Goal: Transaction & Acquisition: Purchase product/service

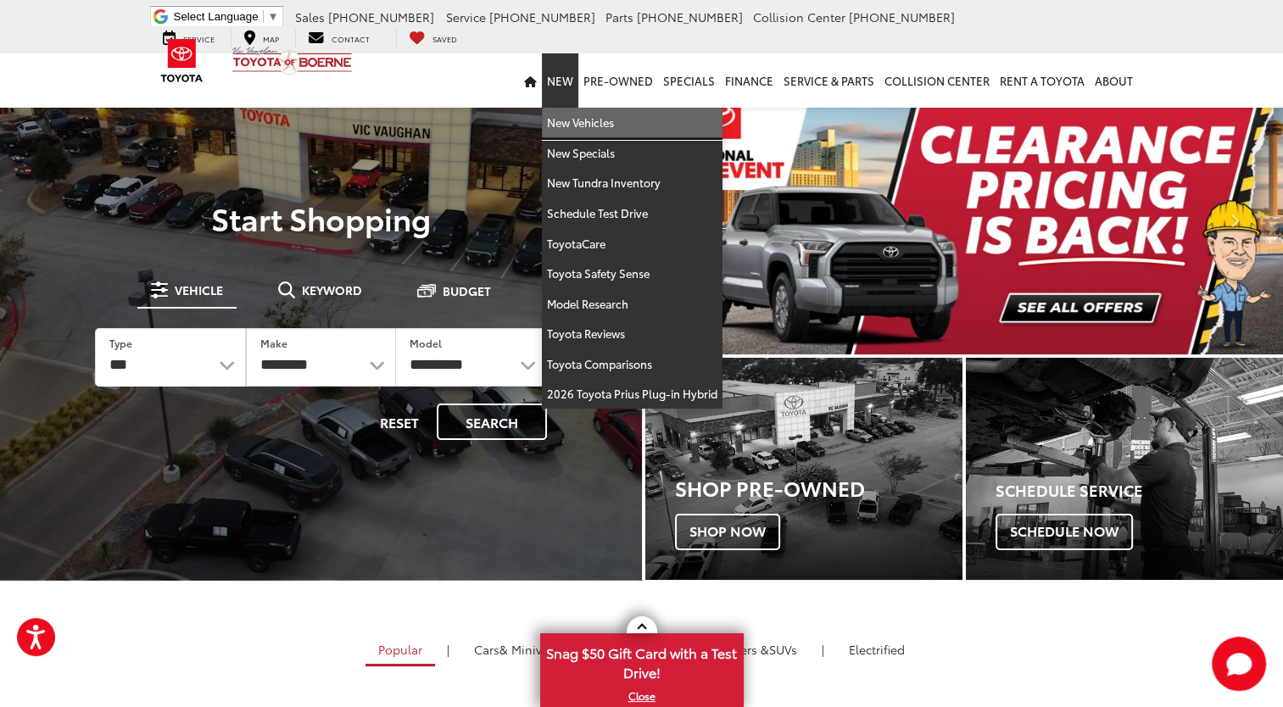
click at [568, 123] on link "New Vehicles" at bounding box center [632, 123] width 181 height 31
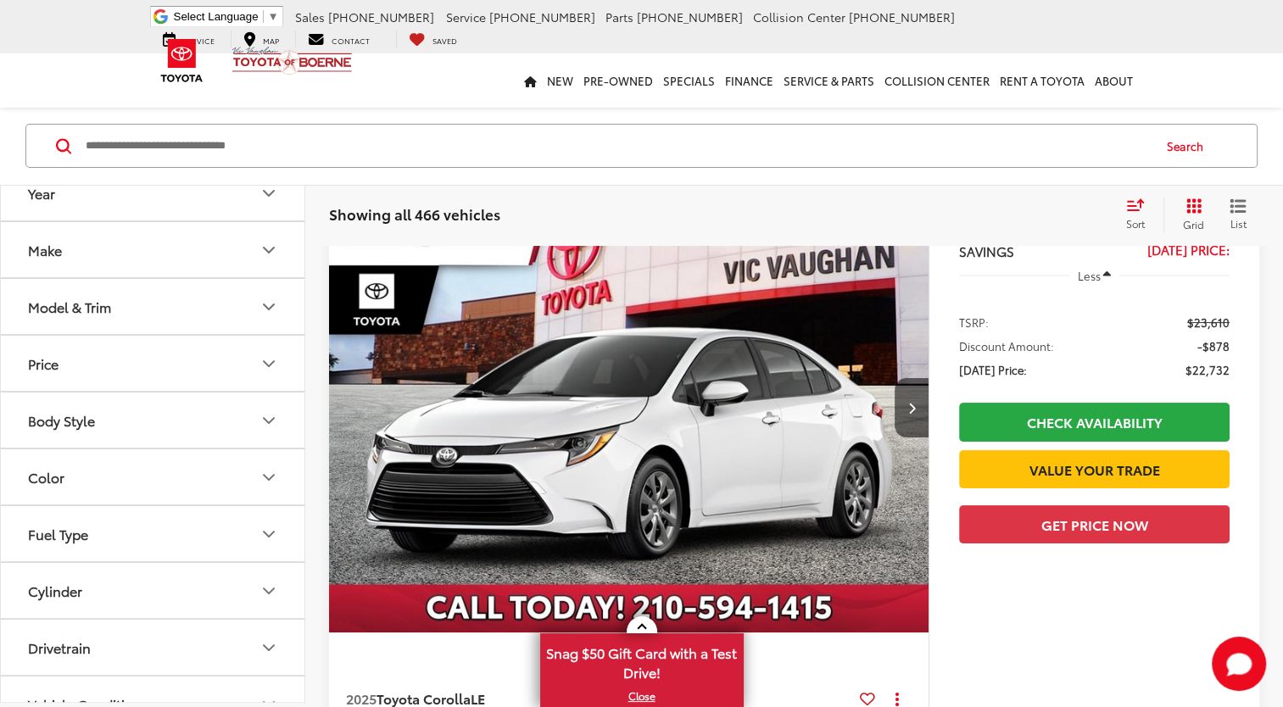
scroll to position [224, 0]
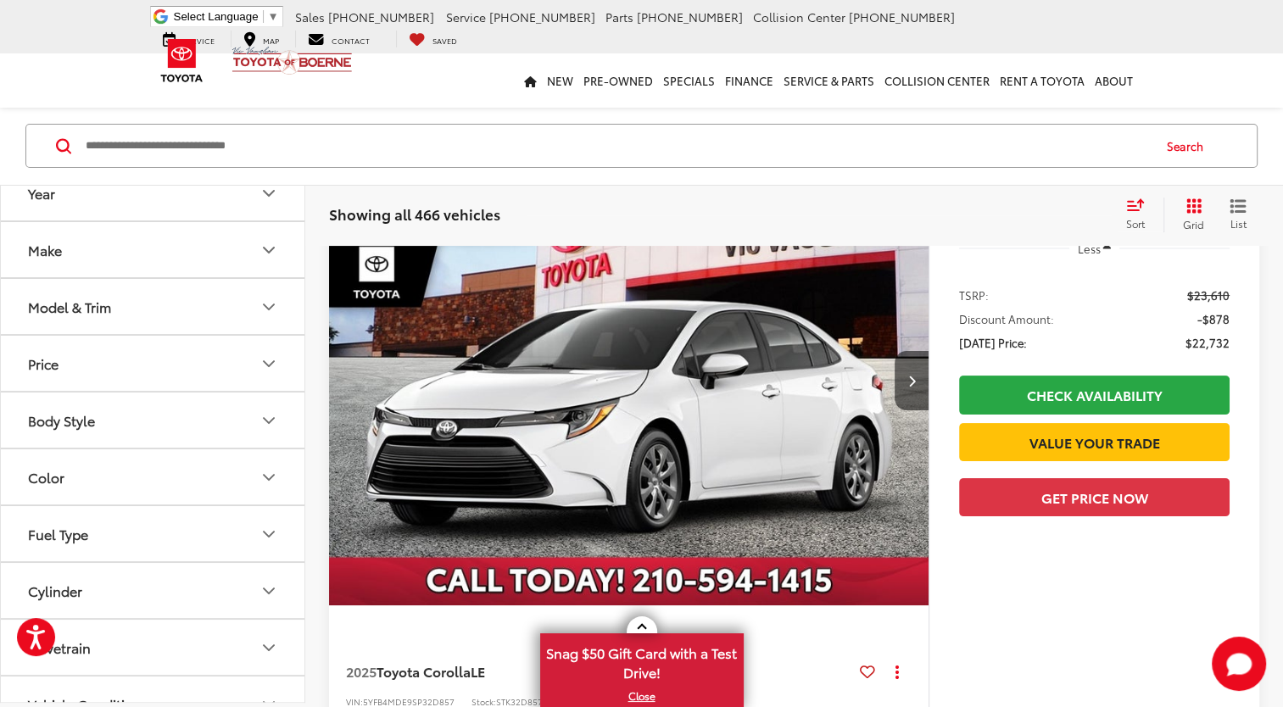
click at [268, 314] on icon "Model & Trim" at bounding box center [269, 307] width 20 height 20
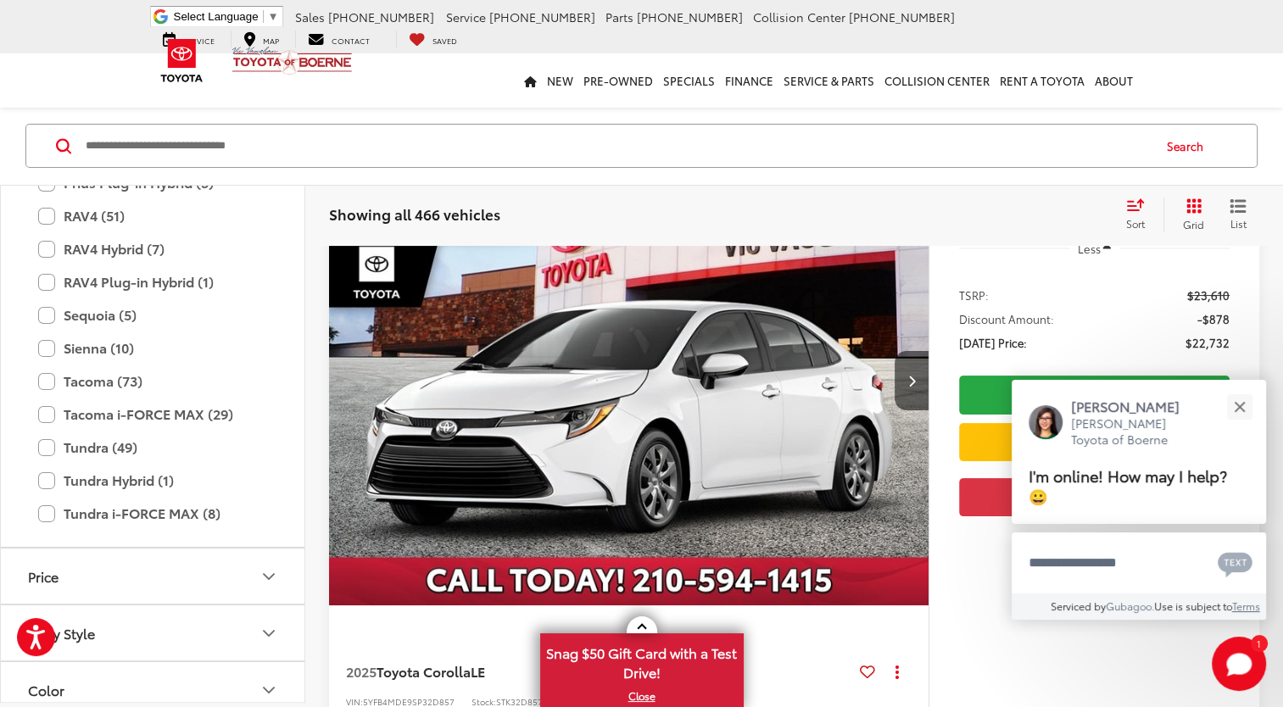
scroll to position [746, 0]
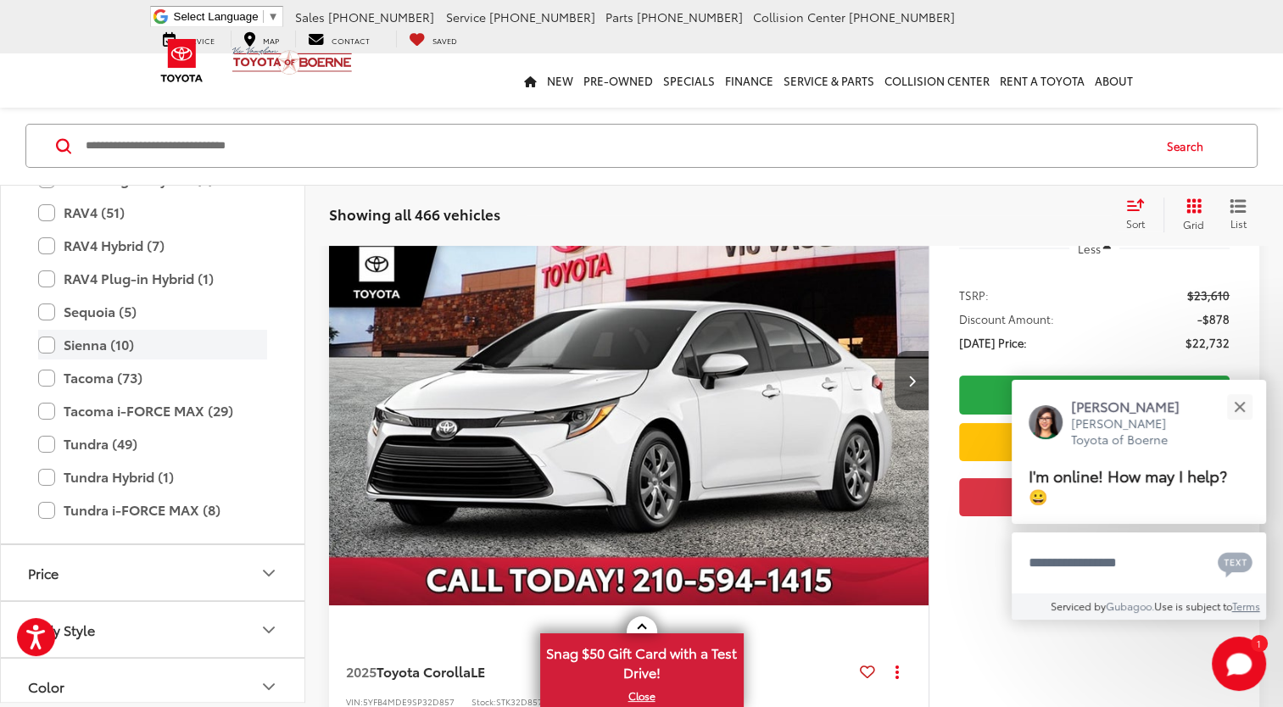
click at [114, 344] on label "Sienna (10)" at bounding box center [152, 345] width 229 height 30
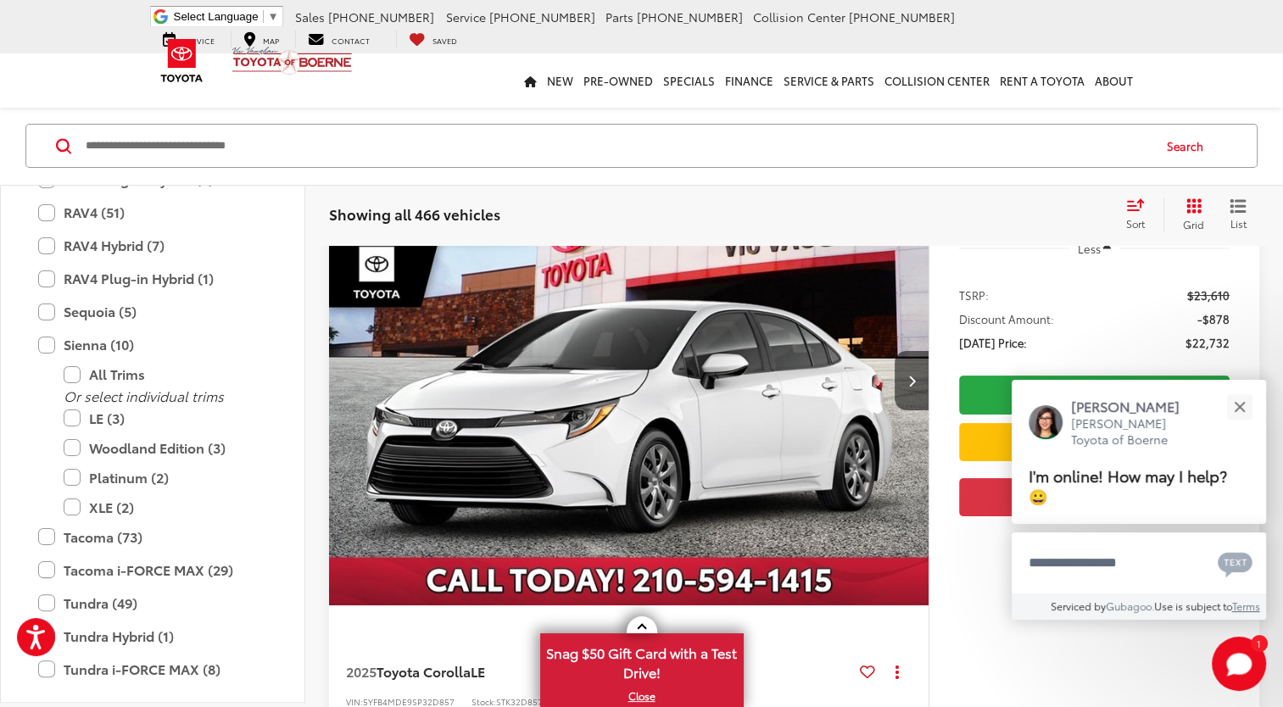
scroll to position [131, 0]
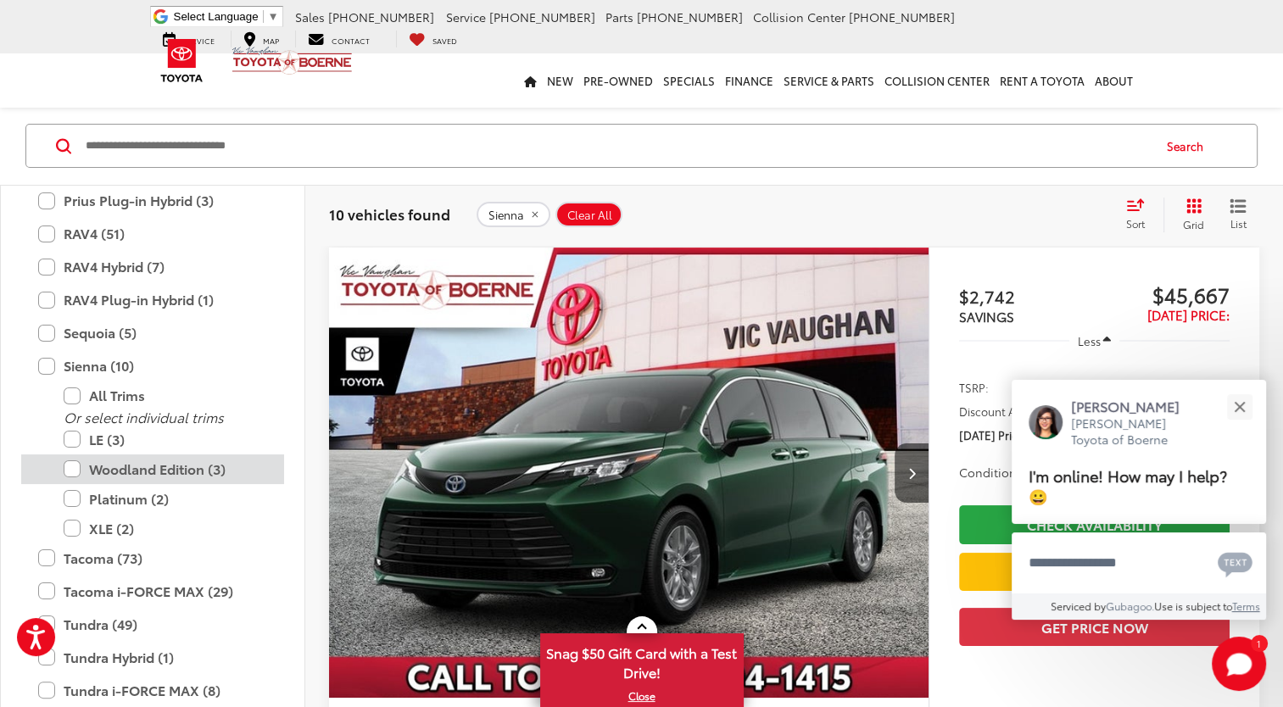
click at [162, 466] on label "Woodland Edition (3)" at bounding box center [166, 470] width 204 height 30
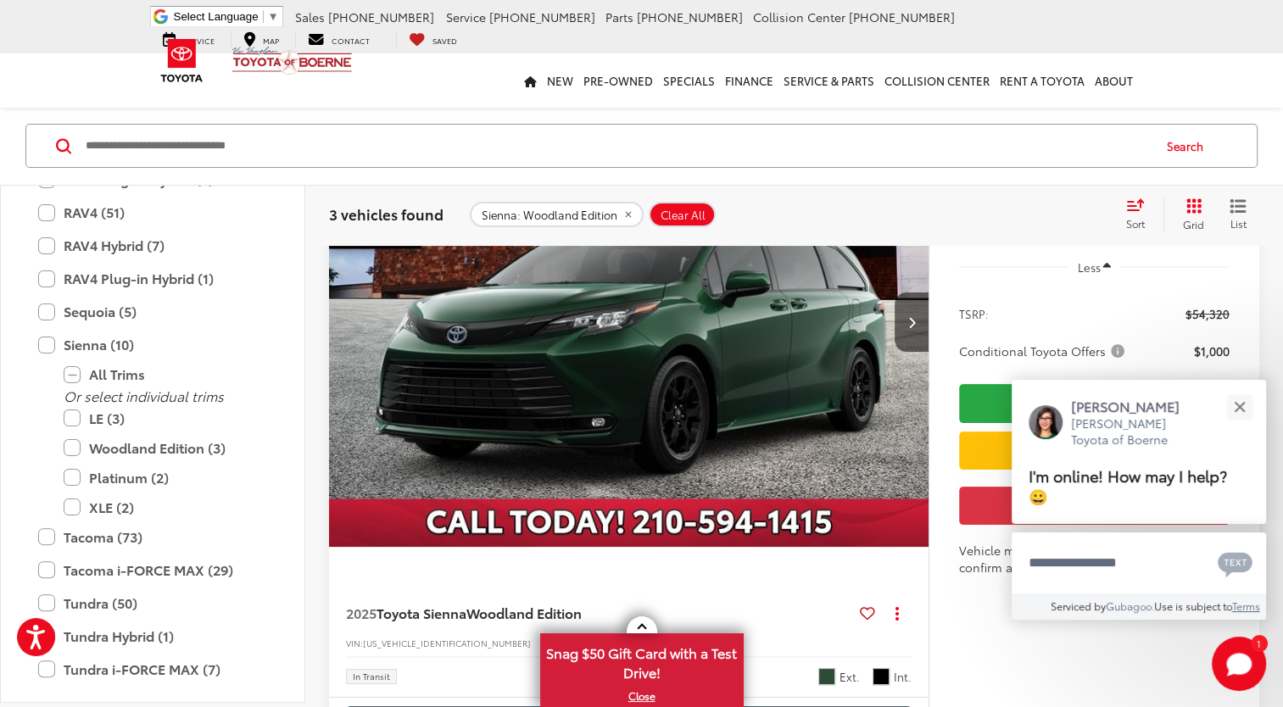
scroll to position [259, 0]
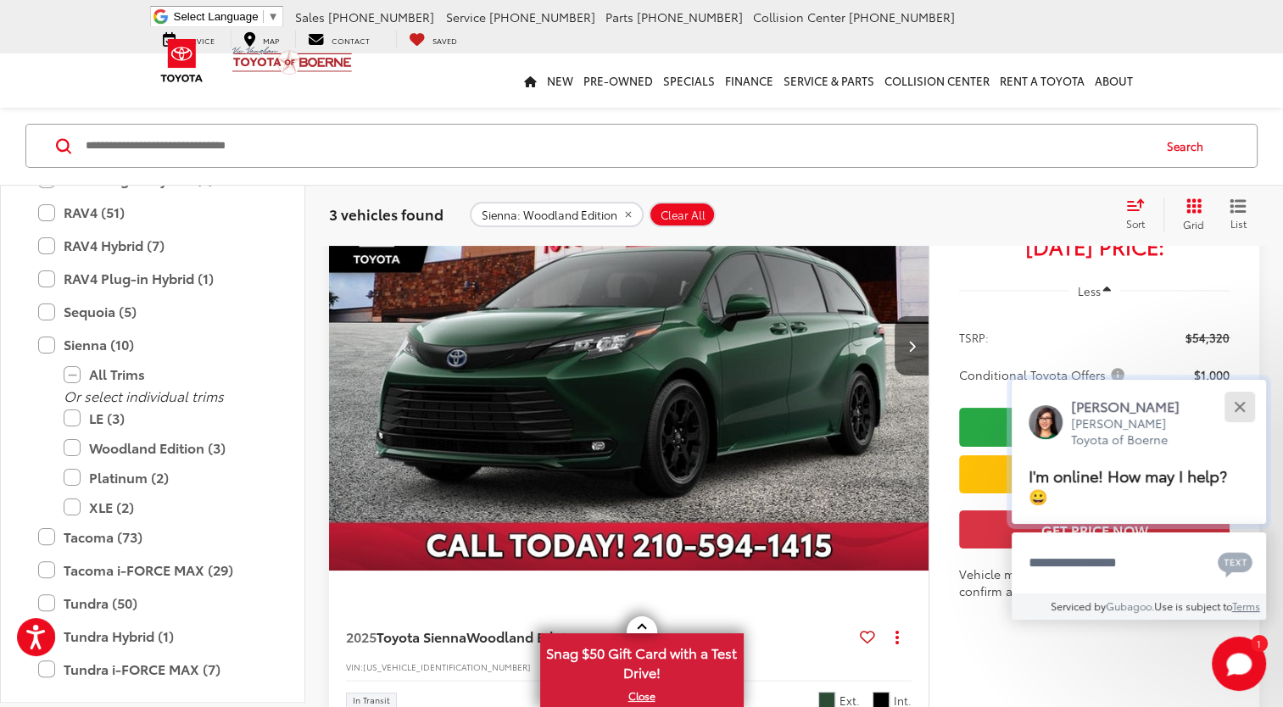
click at [1243, 405] on button "Close" at bounding box center [1239, 406] width 36 height 36
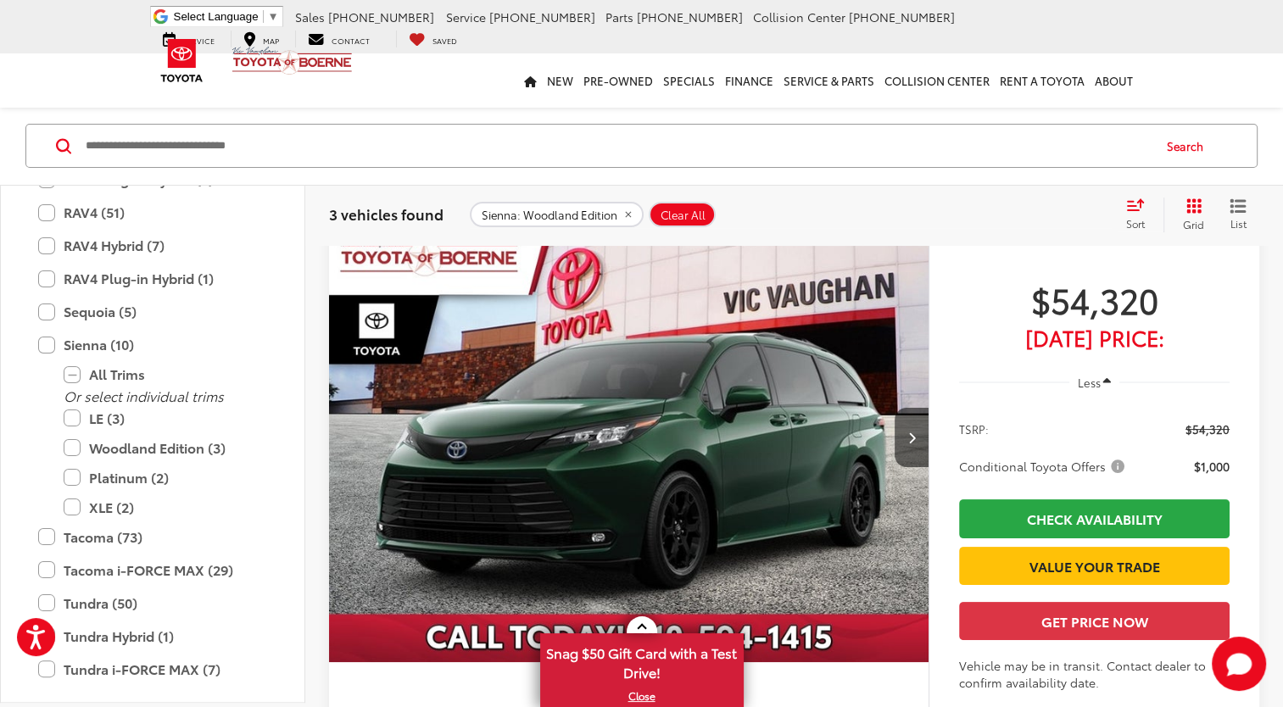
scroll to position [170, 0]
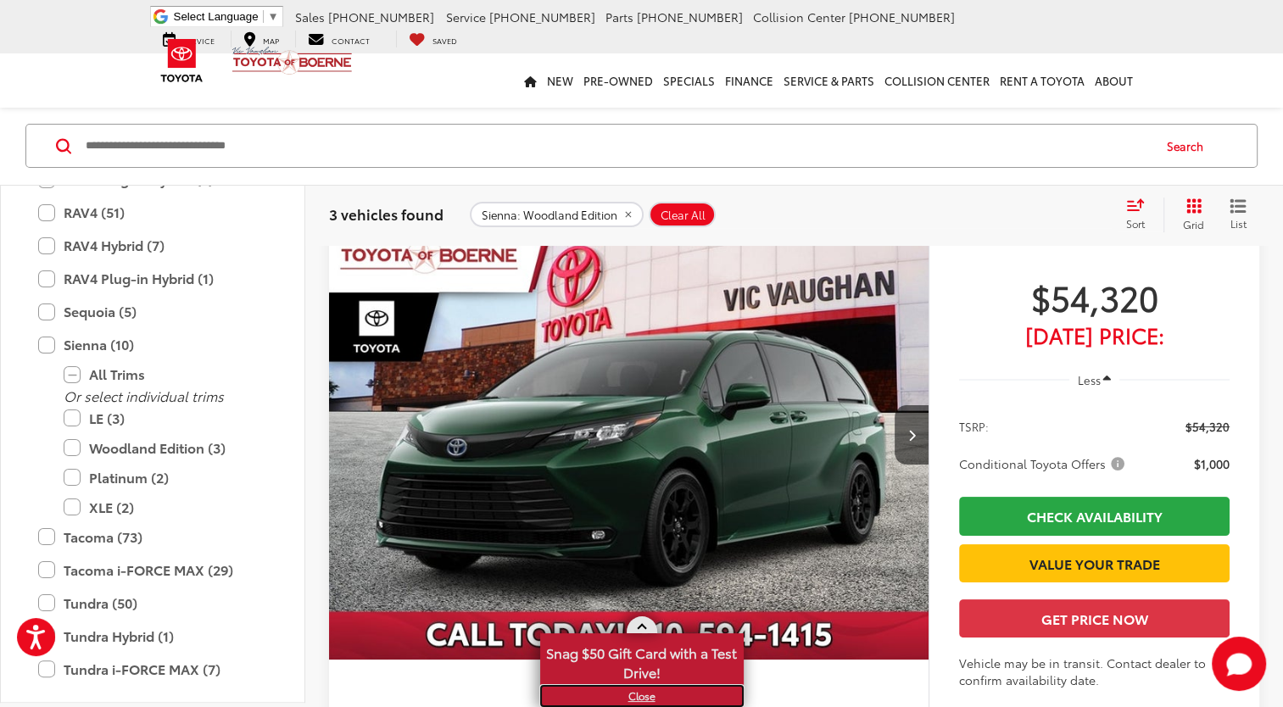
click at [645, 695] on link "X" at bounding box center [642, 696] width 200 height 19
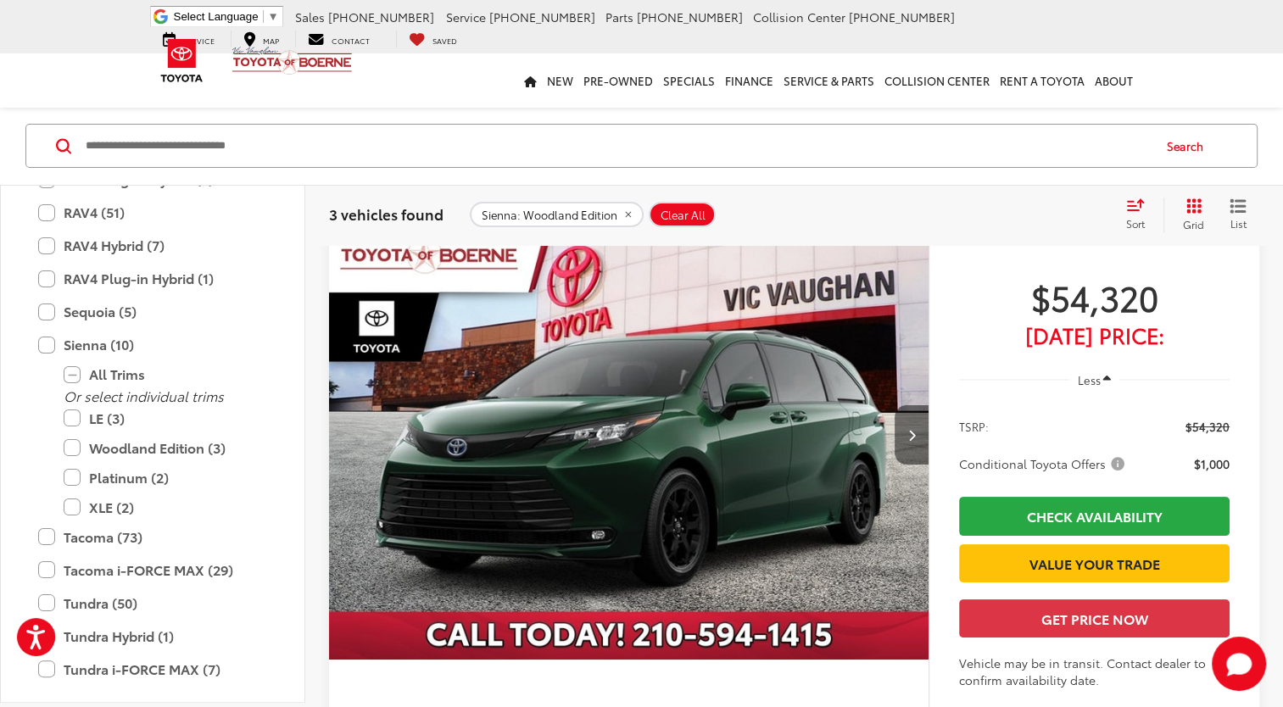
click at [912, 443] on button "Next image" at bounding box center [912, 434] width 34 height 59
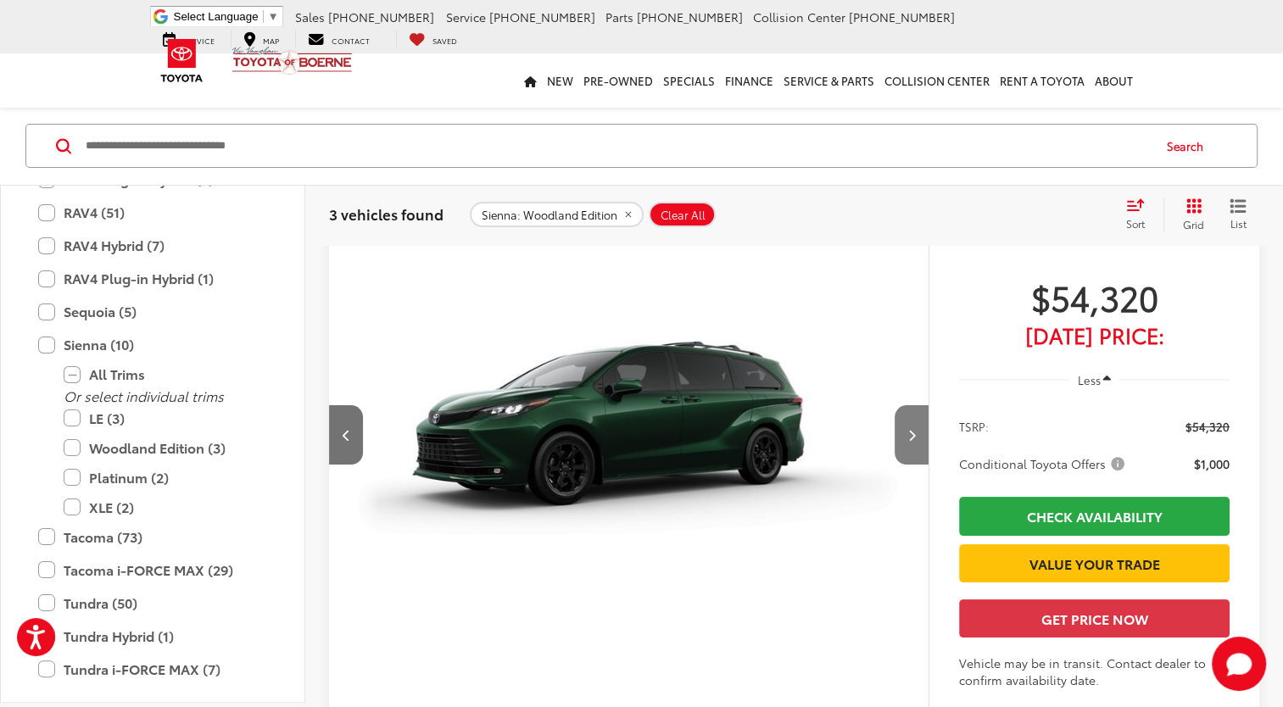
click at [912, 443] on button "Next image" at bounding box center [912, 434] width 34 height 59
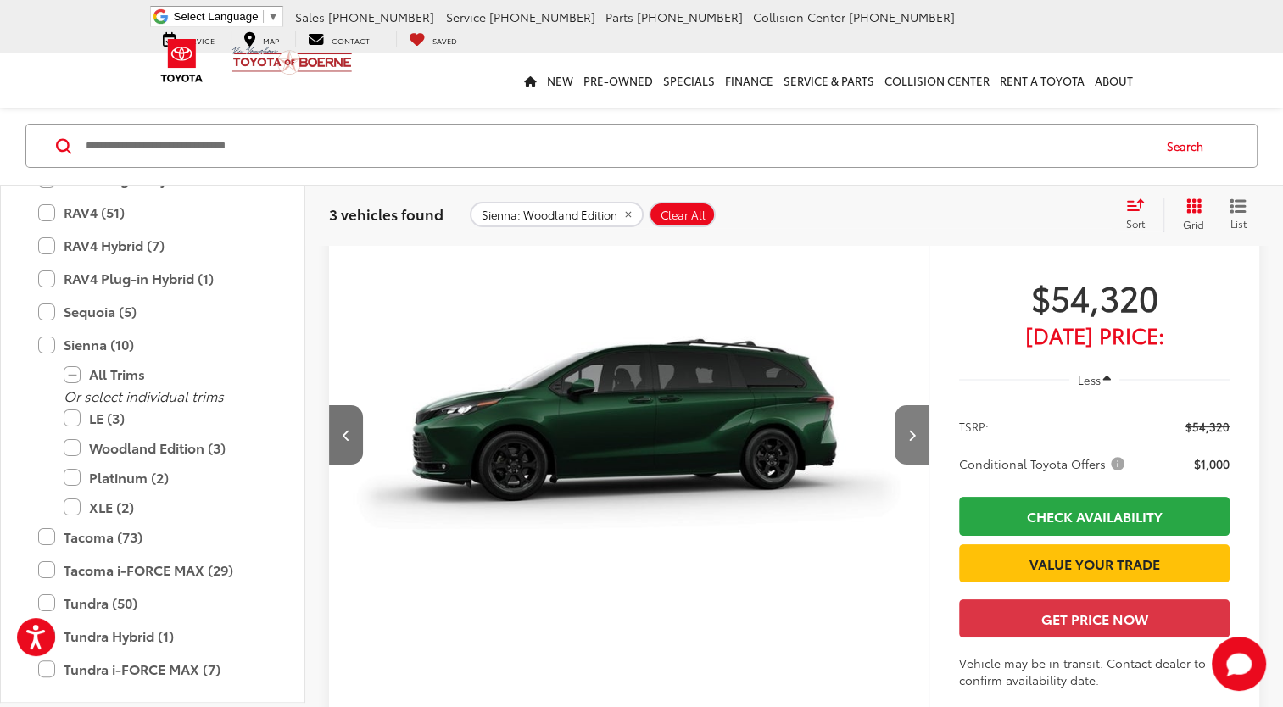
click at [912, 443] on button "Next image" at bounding box center [912, 434] width 34 height 59
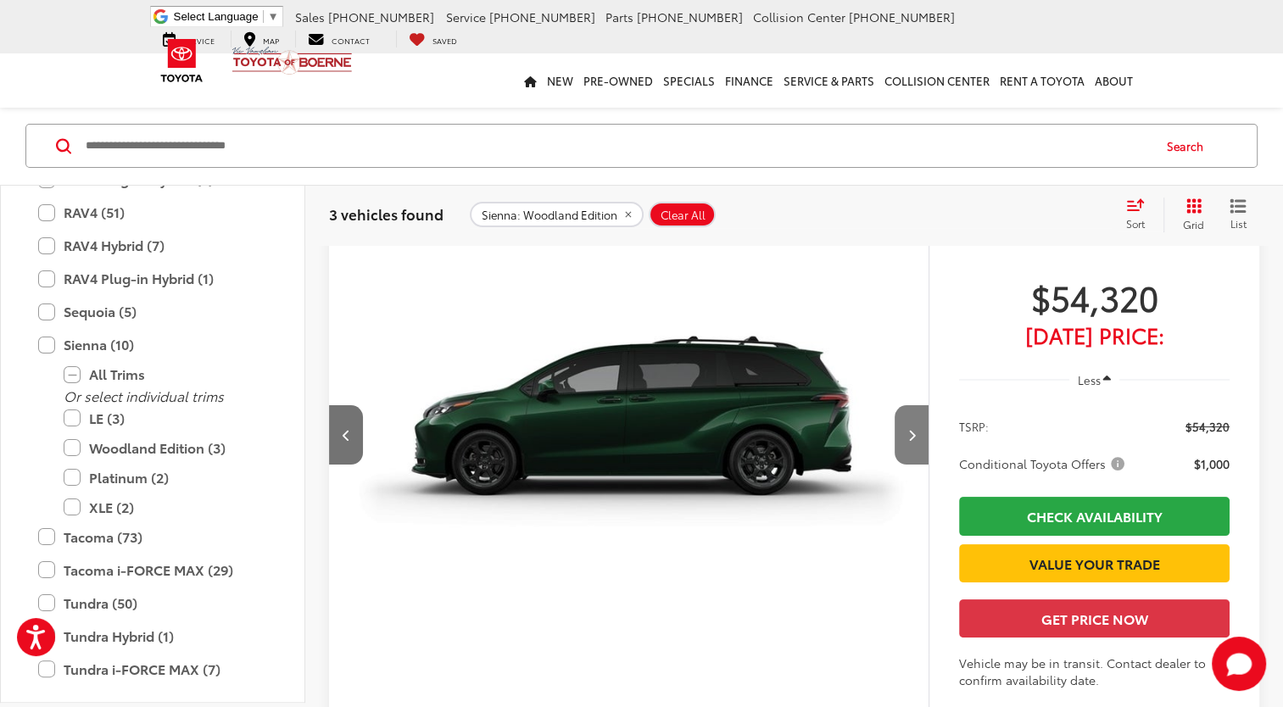
click at [912, 443] on button "Next image" at bounding box center [912, 434] width 34 height 59
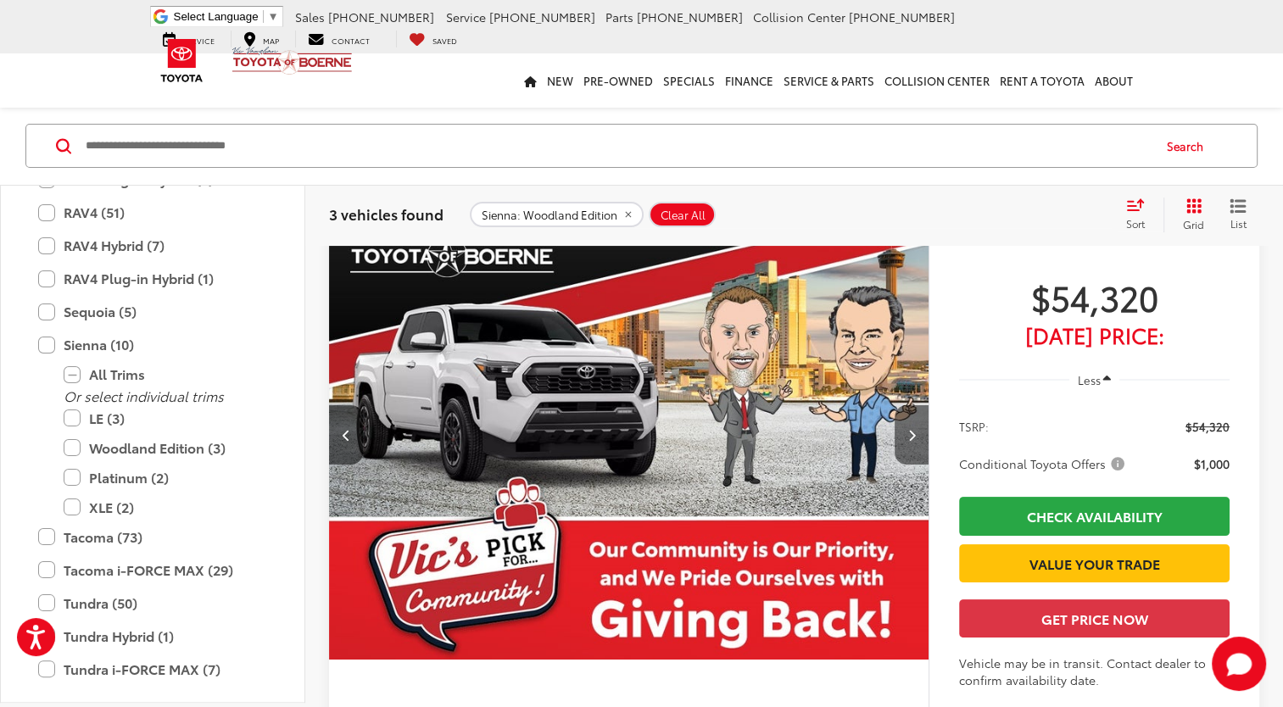
click at [912, 443] on button "Next image" at bounding box center [912, 434] width 34 height 59
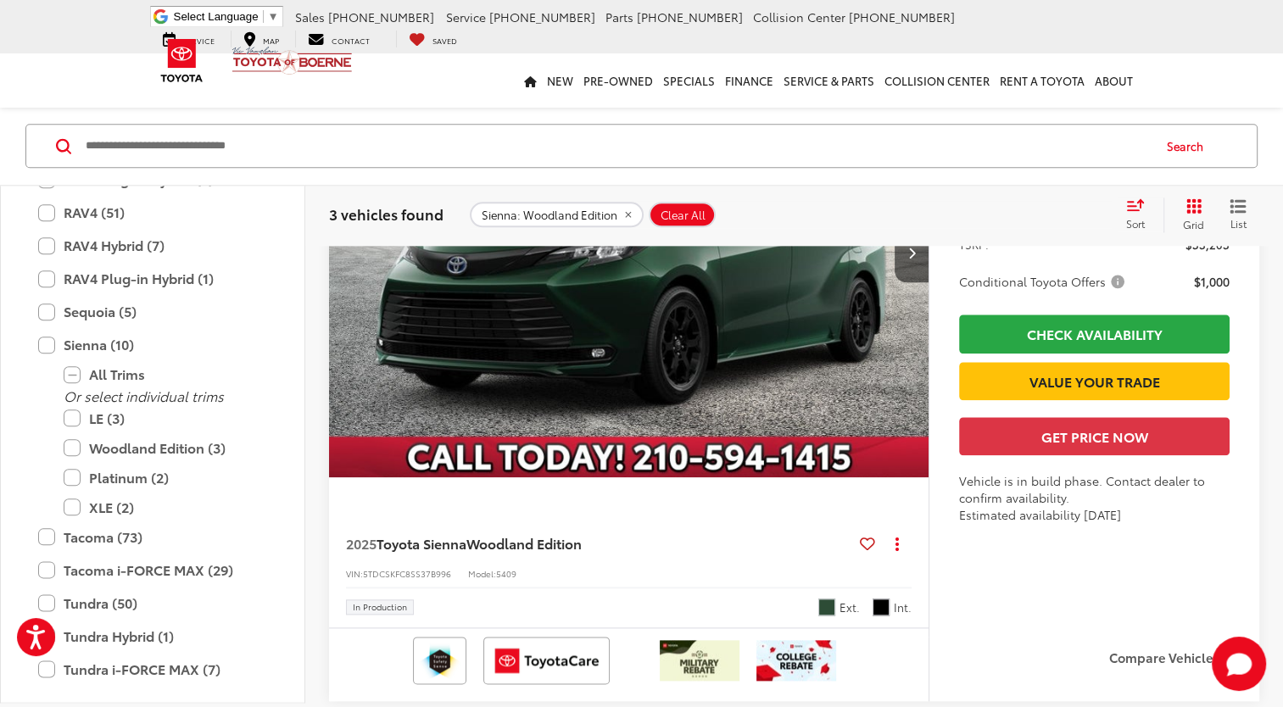
scroll to position [1852, 0]
